Goal: Check status: Check status

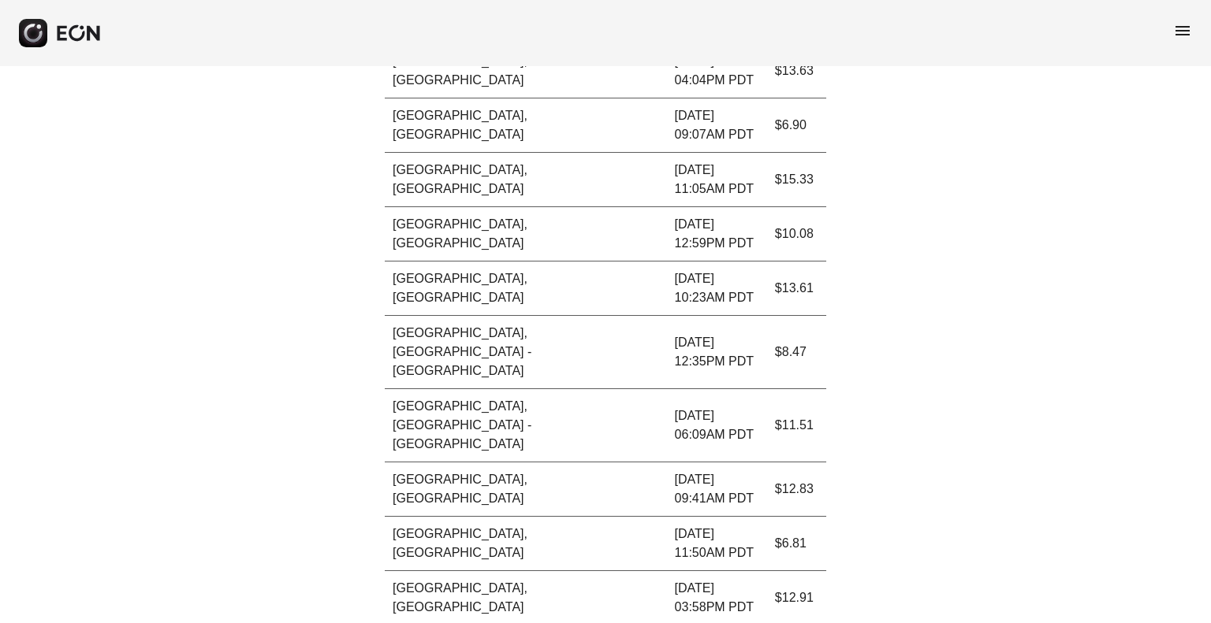
copy p "414.54"
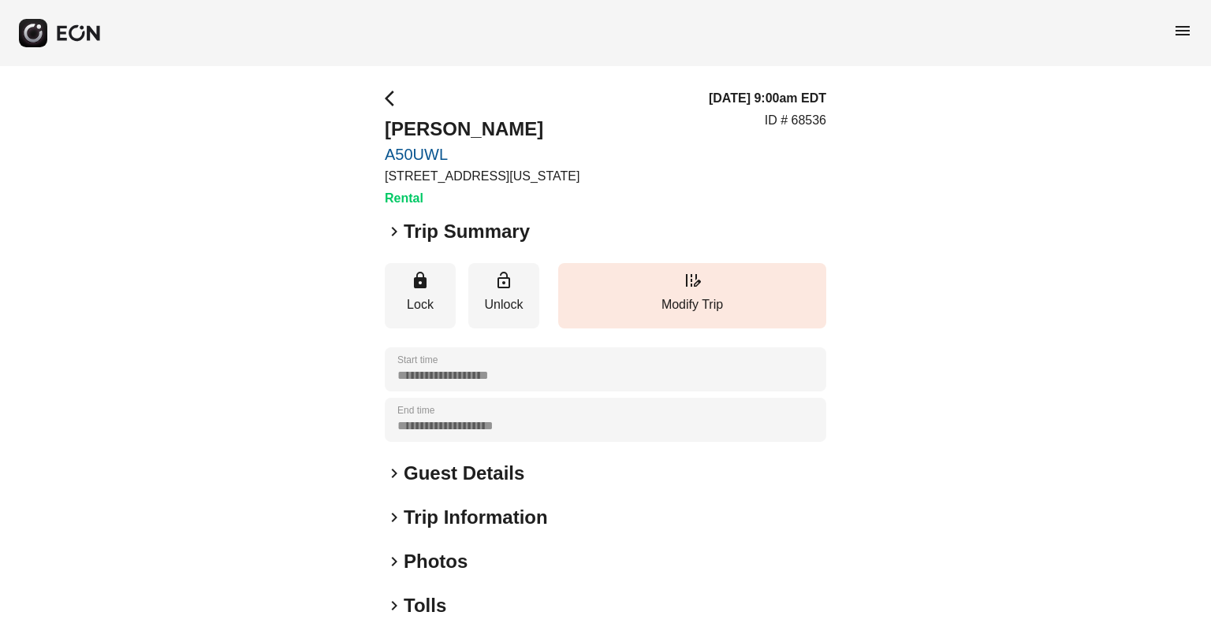
scroll to position [162, 0]
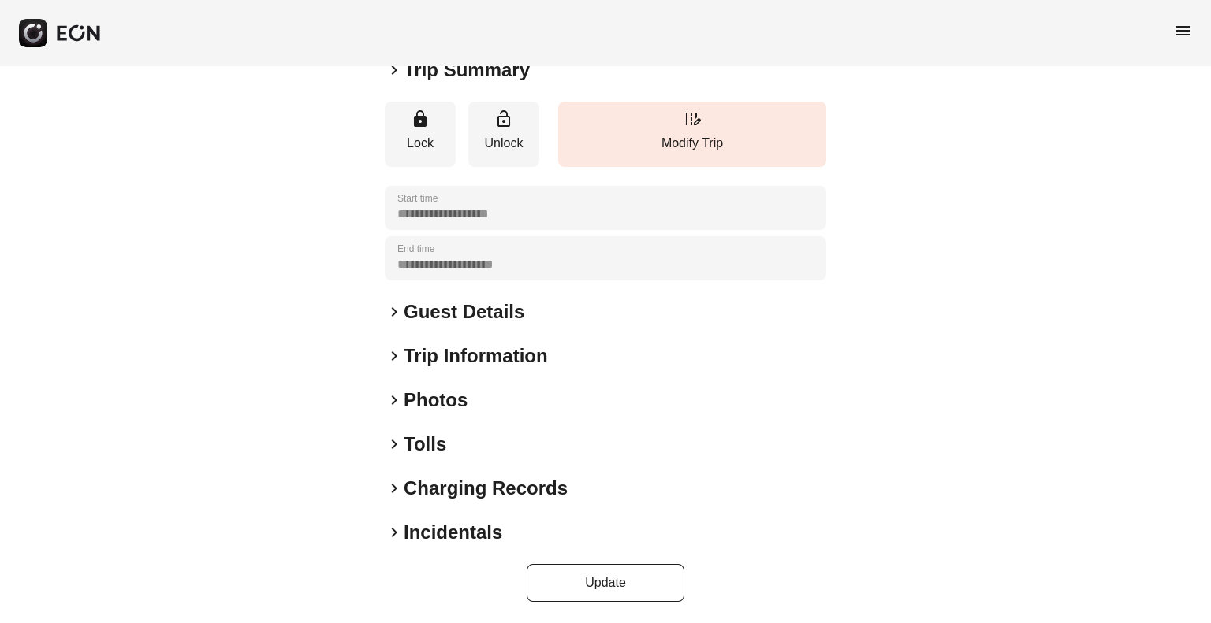
click at [410, 438] on h2 "Tolls" at bounding box center [425, 444] width 43 height 25
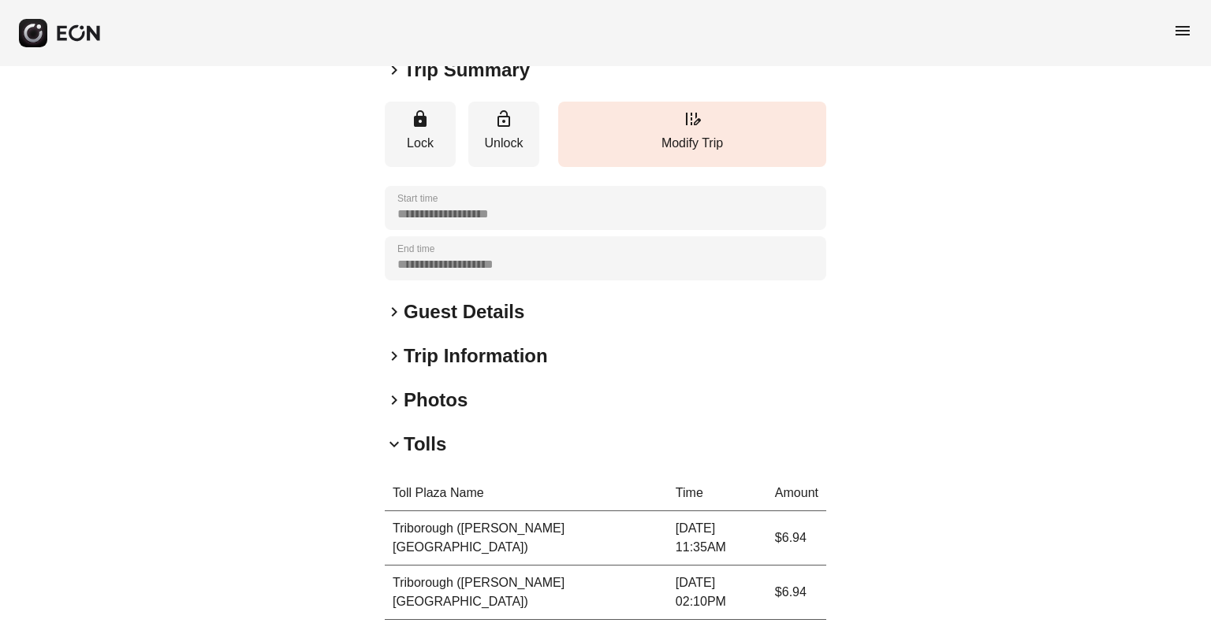
scroll to position [423, 0]
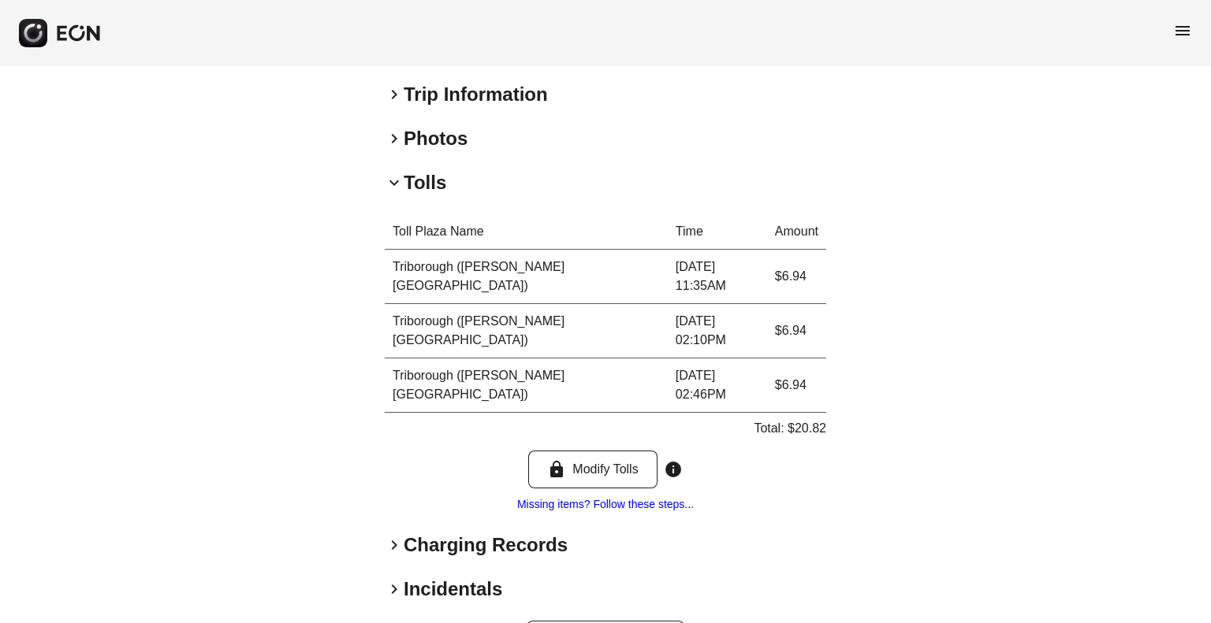
click at [436, 533] on h2 "Charging Records" at bounding box center [486, 545] width 164 height 25
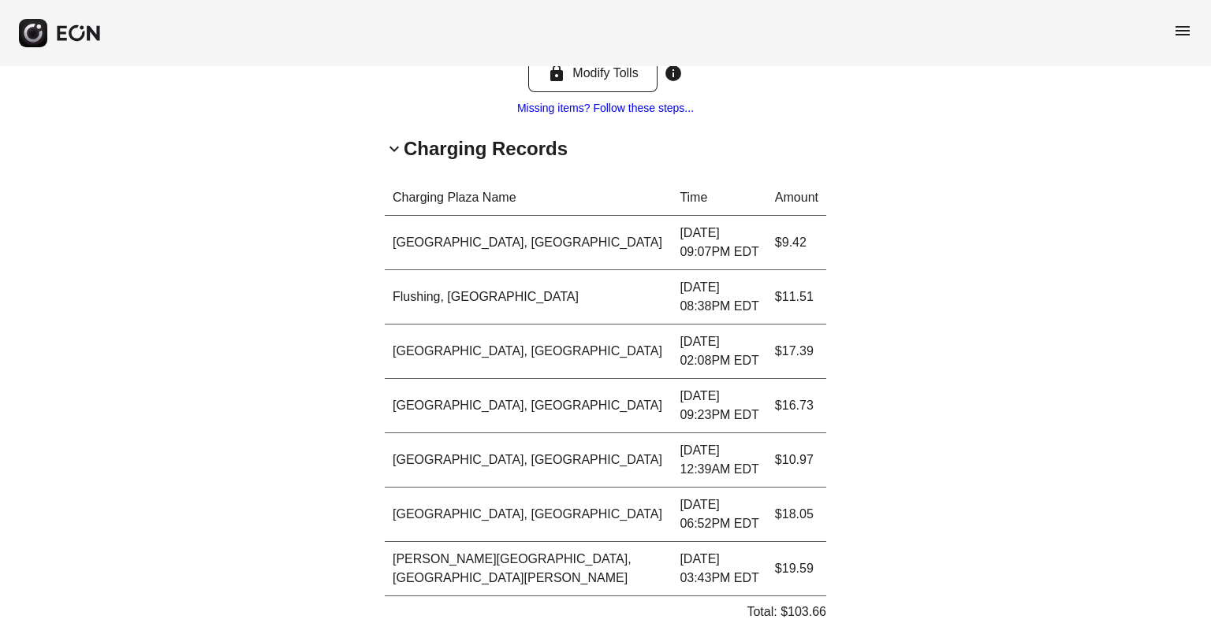
scroll to position [824, 0]
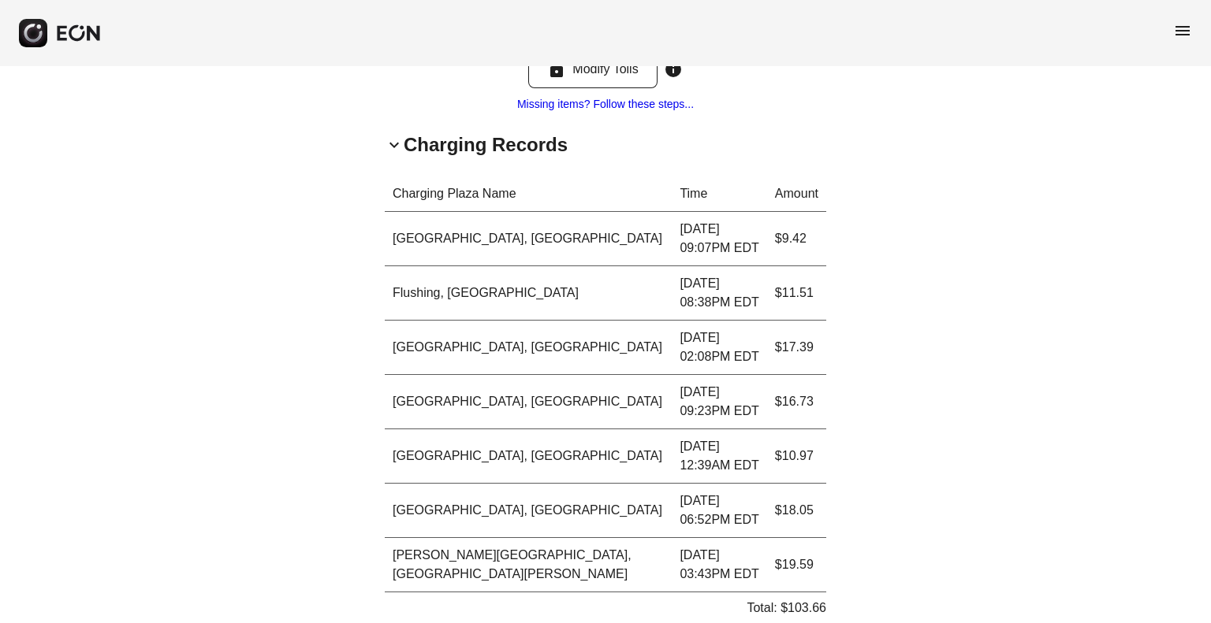
click at [801, 599] on p "Total: $103.66" at bounding box center [786, 608] width 80 height 19
copy p "103.66"
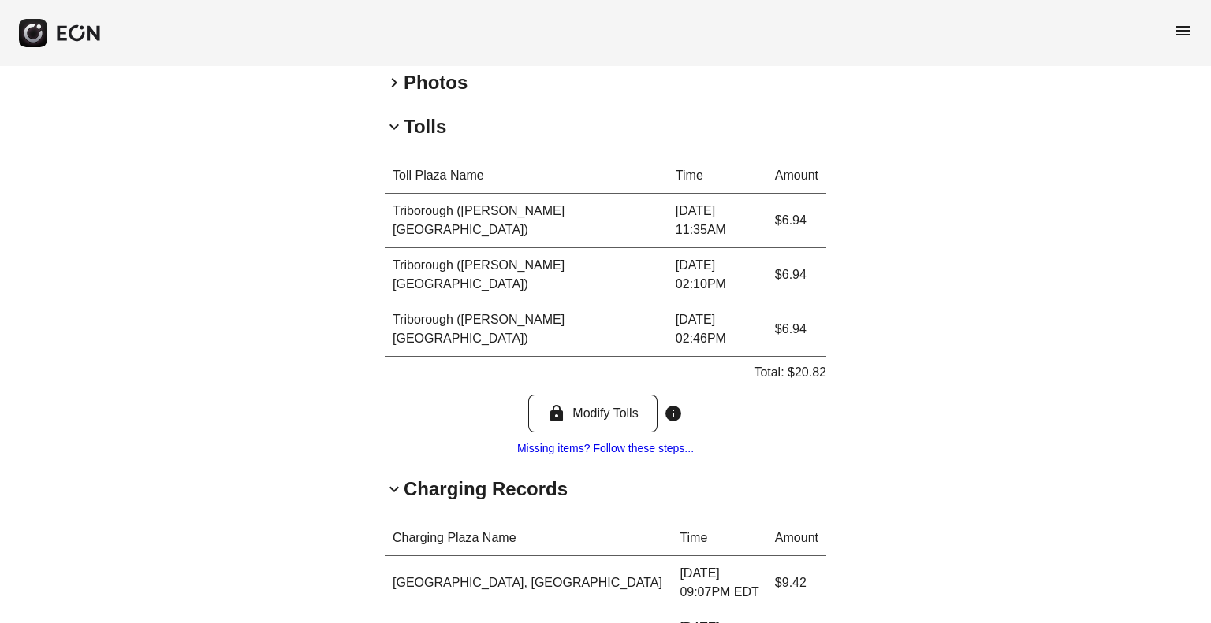
scroll to position [479, 0]
click at [816, 363] on p "Total: $20.82" at bounding box center [789, 372] width 73 height 19
copy p "20.82"
